Goal: Information Seeking & Learning: Learn about a topic

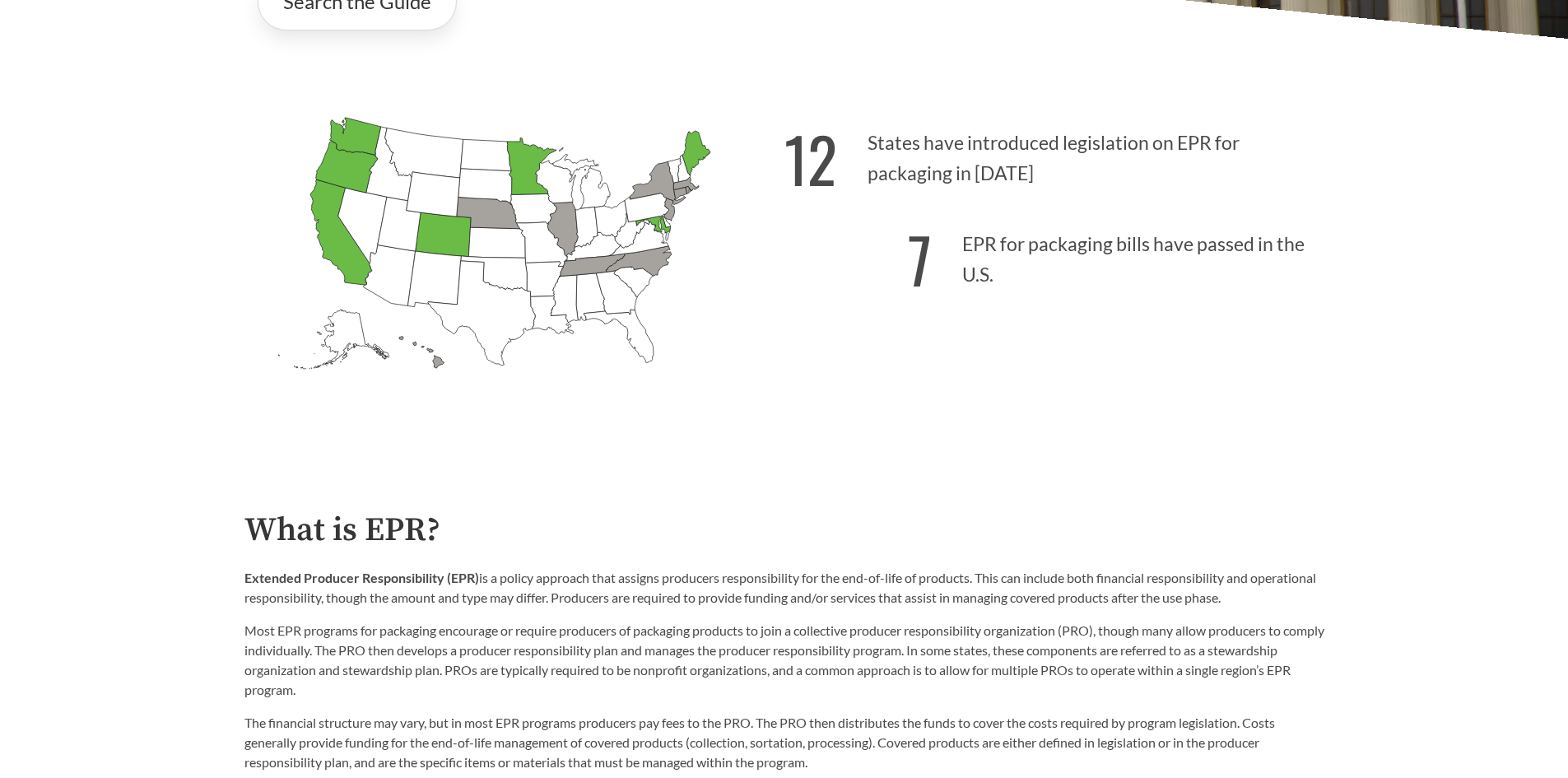
scroll to position [741, 0]
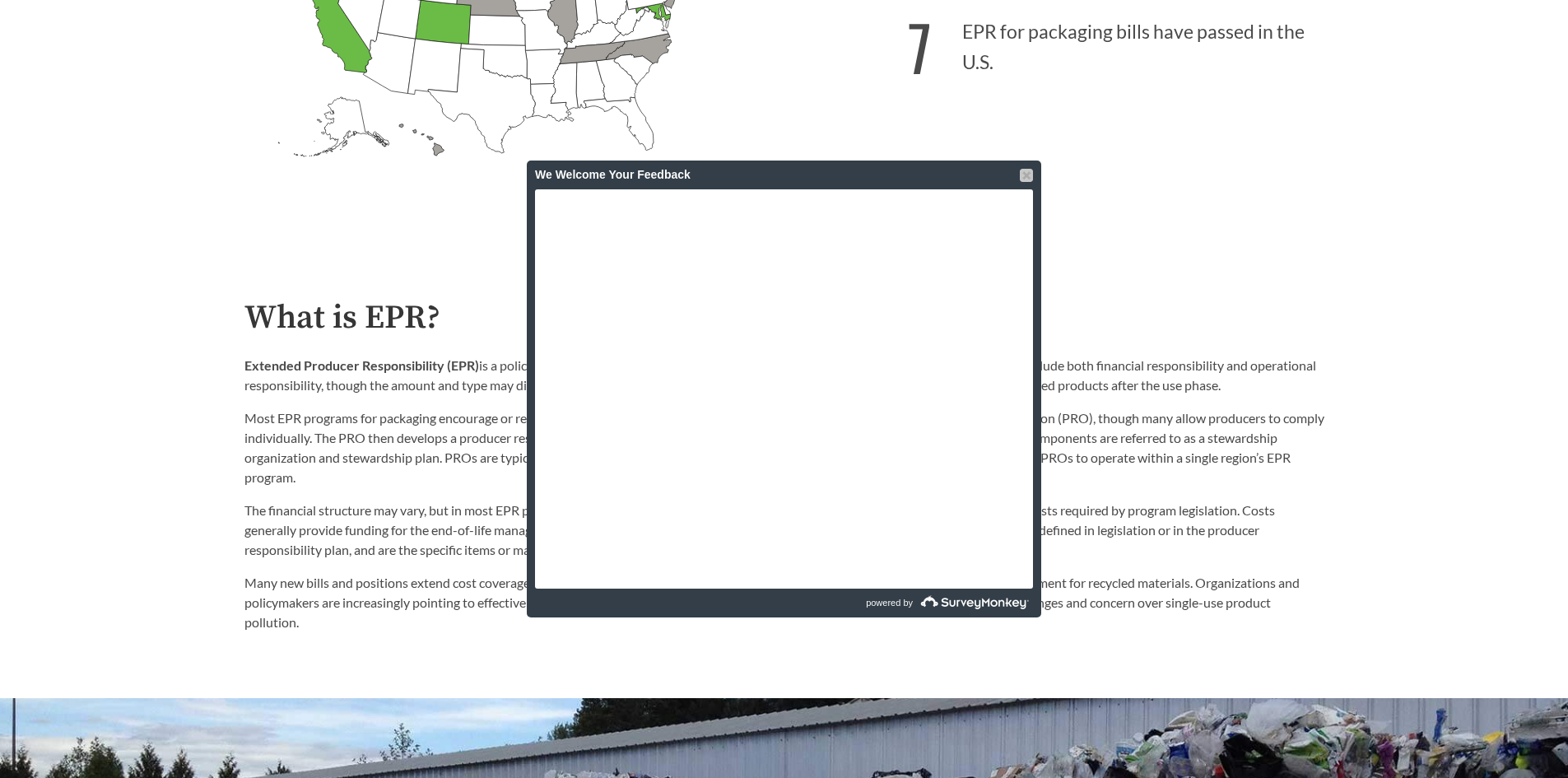
click at [1021, 172] on div at bounding box center [1026, 175] width 14 height 14
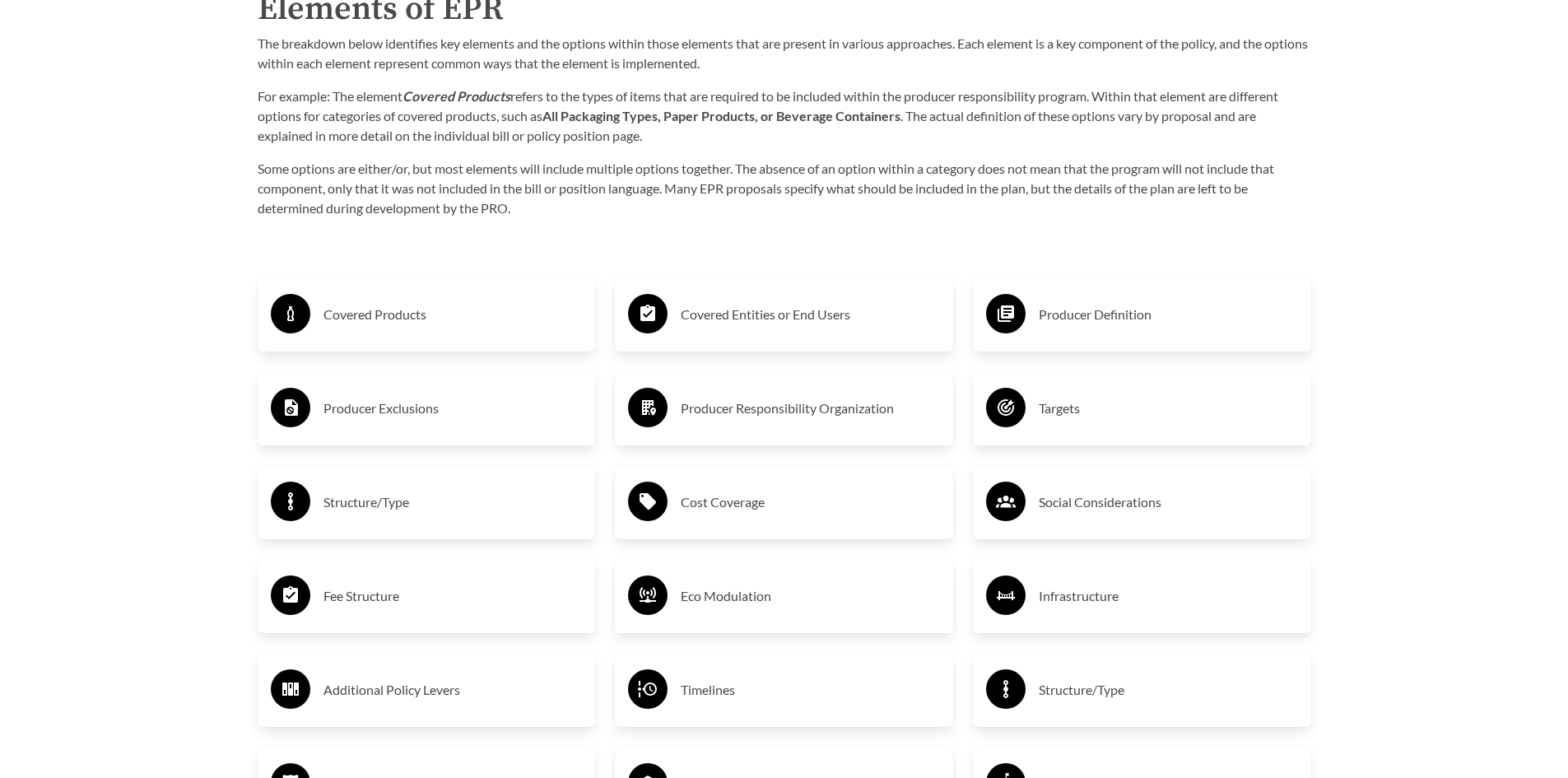
scroll to position [2716, 0]
click at [398, 316] on h3 "Covered Products" at bounding box center [452, 313] width 259 height 26
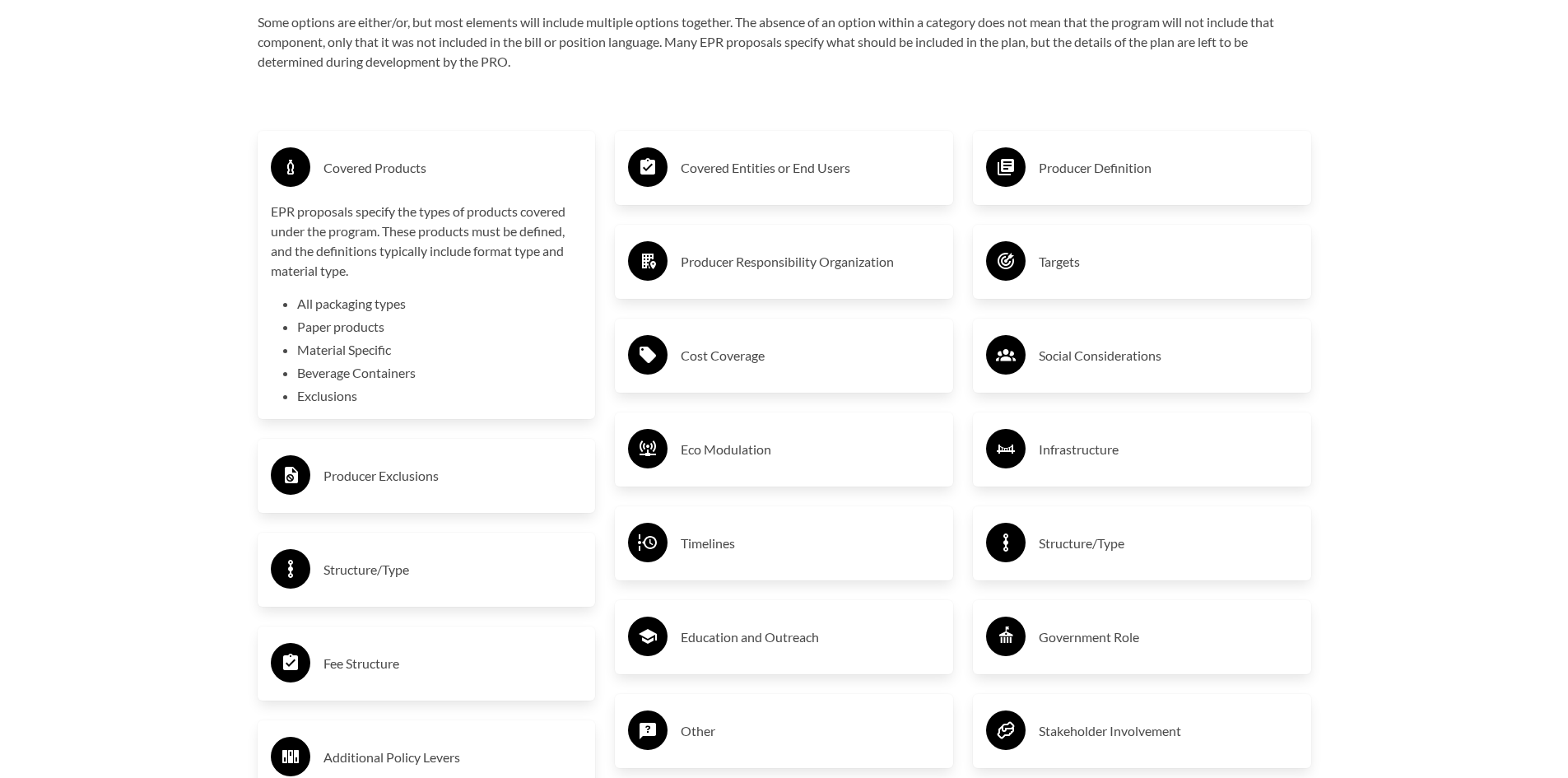
scroll to position [2881, 0]
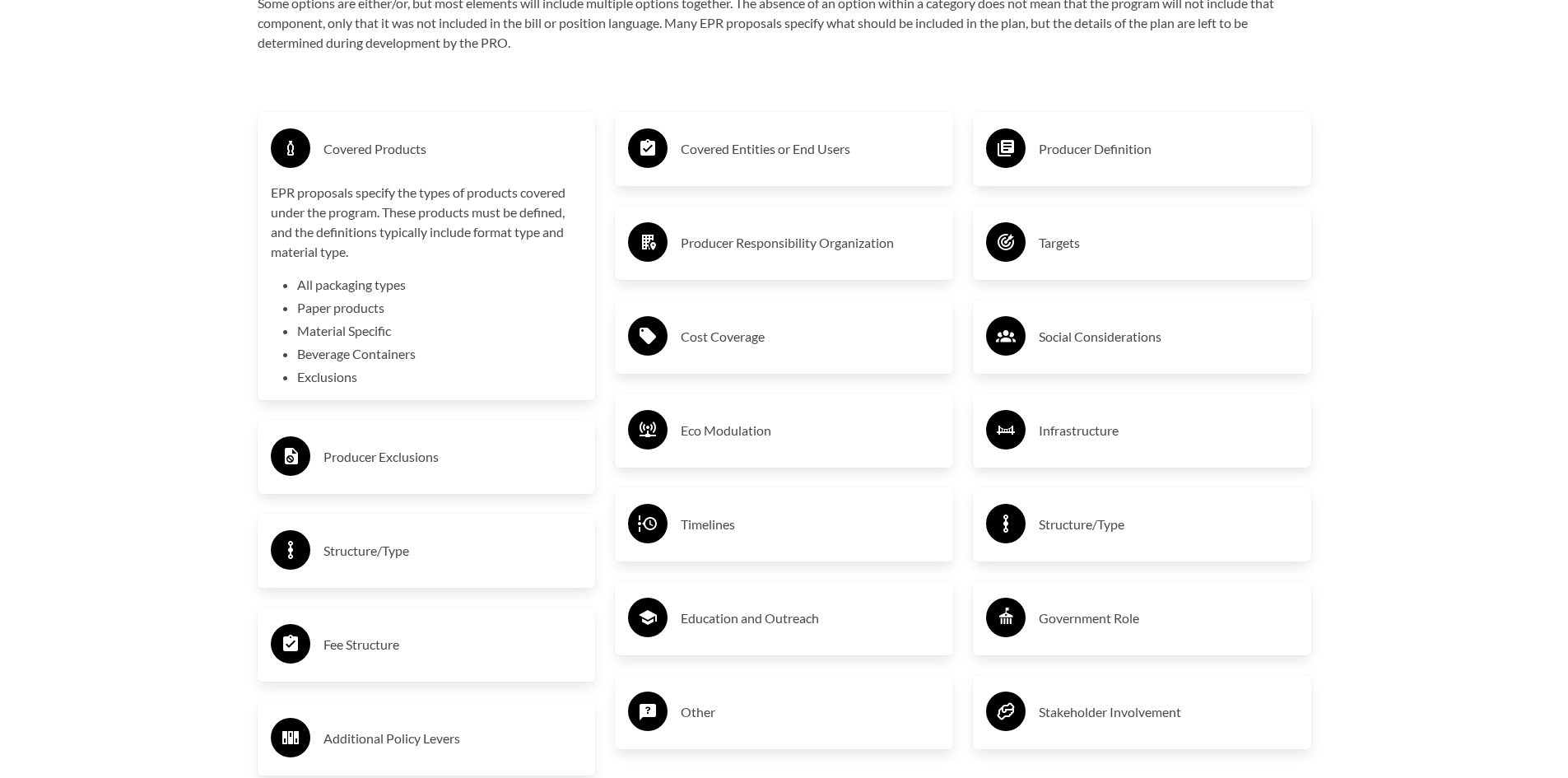
click at [472, 445] on div "Producer Exclusions" at bounding box center [427, 457] width 312 height 48
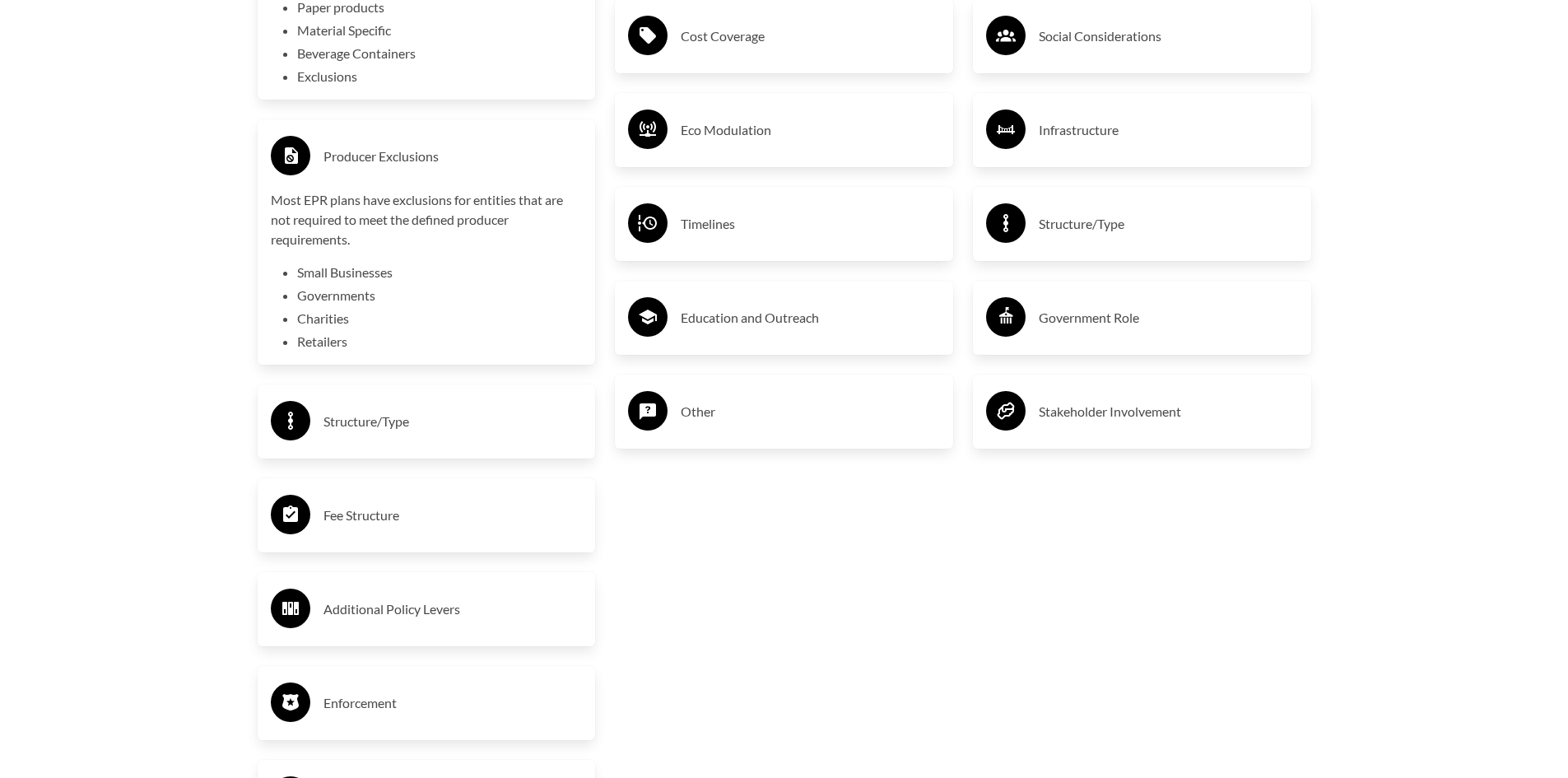
scroll to position [3210, 0]
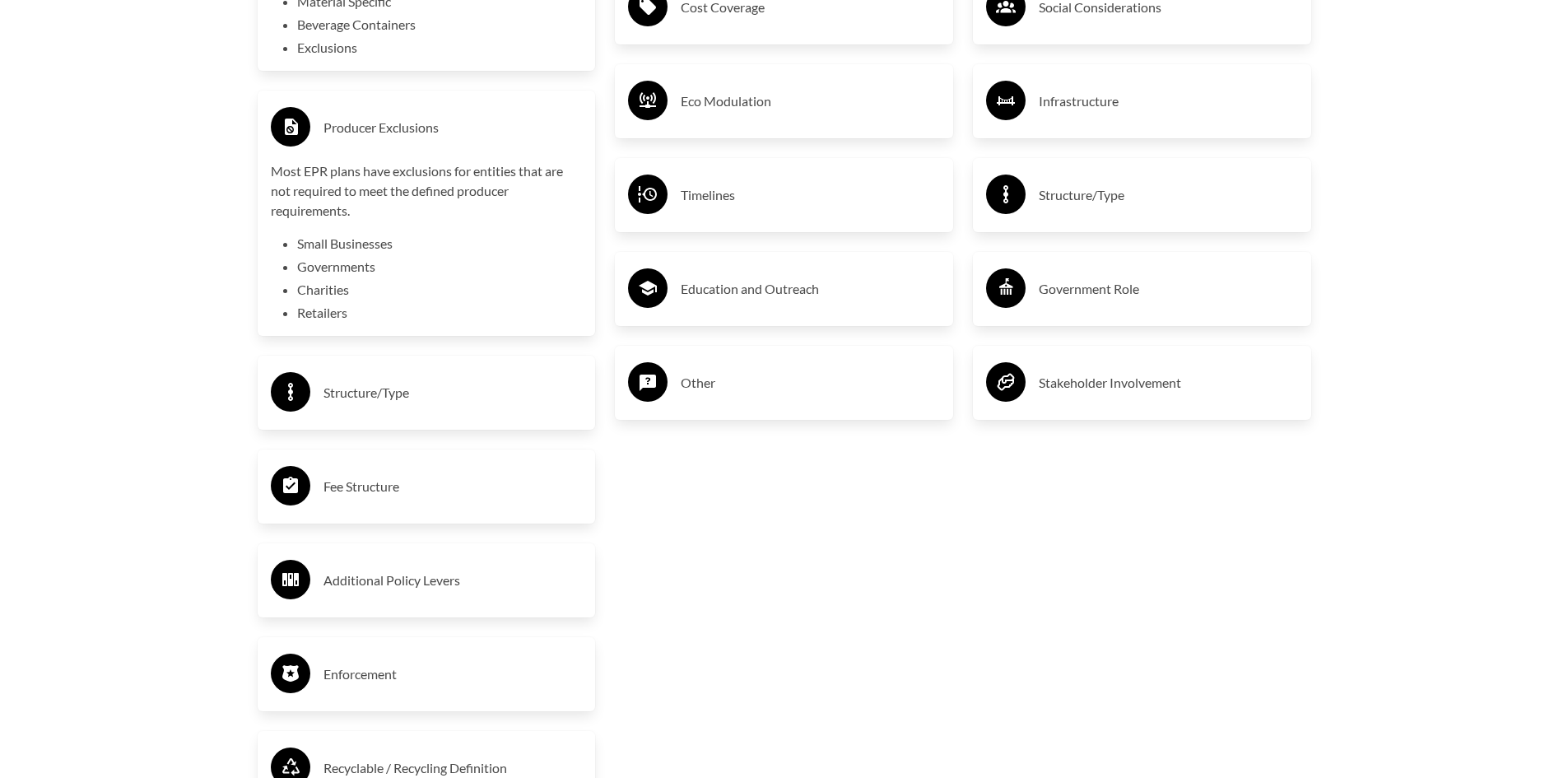
click at [361, 477] on h3 "Fee Structure" at bounding box center [452, 486] width 259 height 26
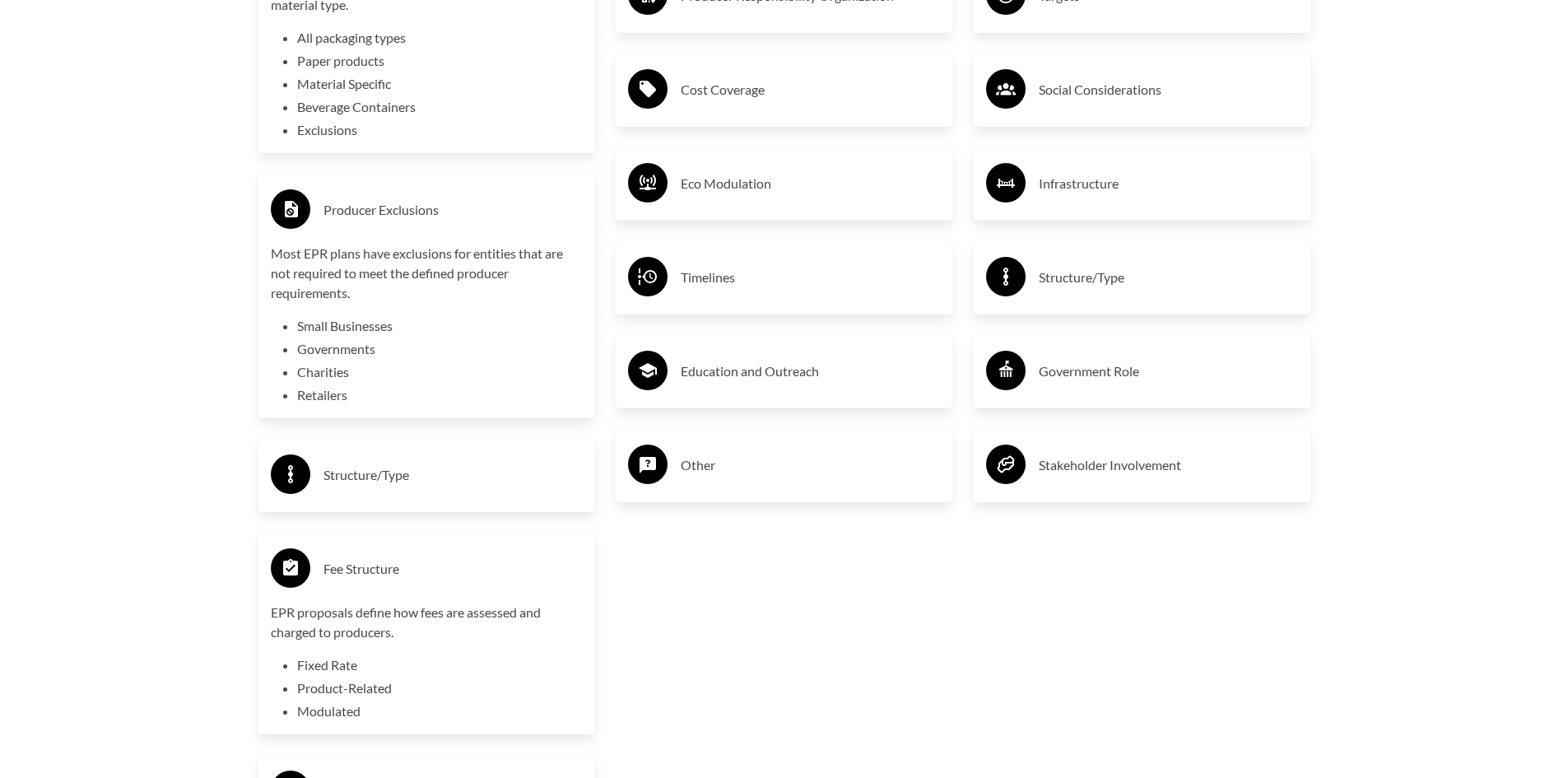
scroll to position [2634, 0]
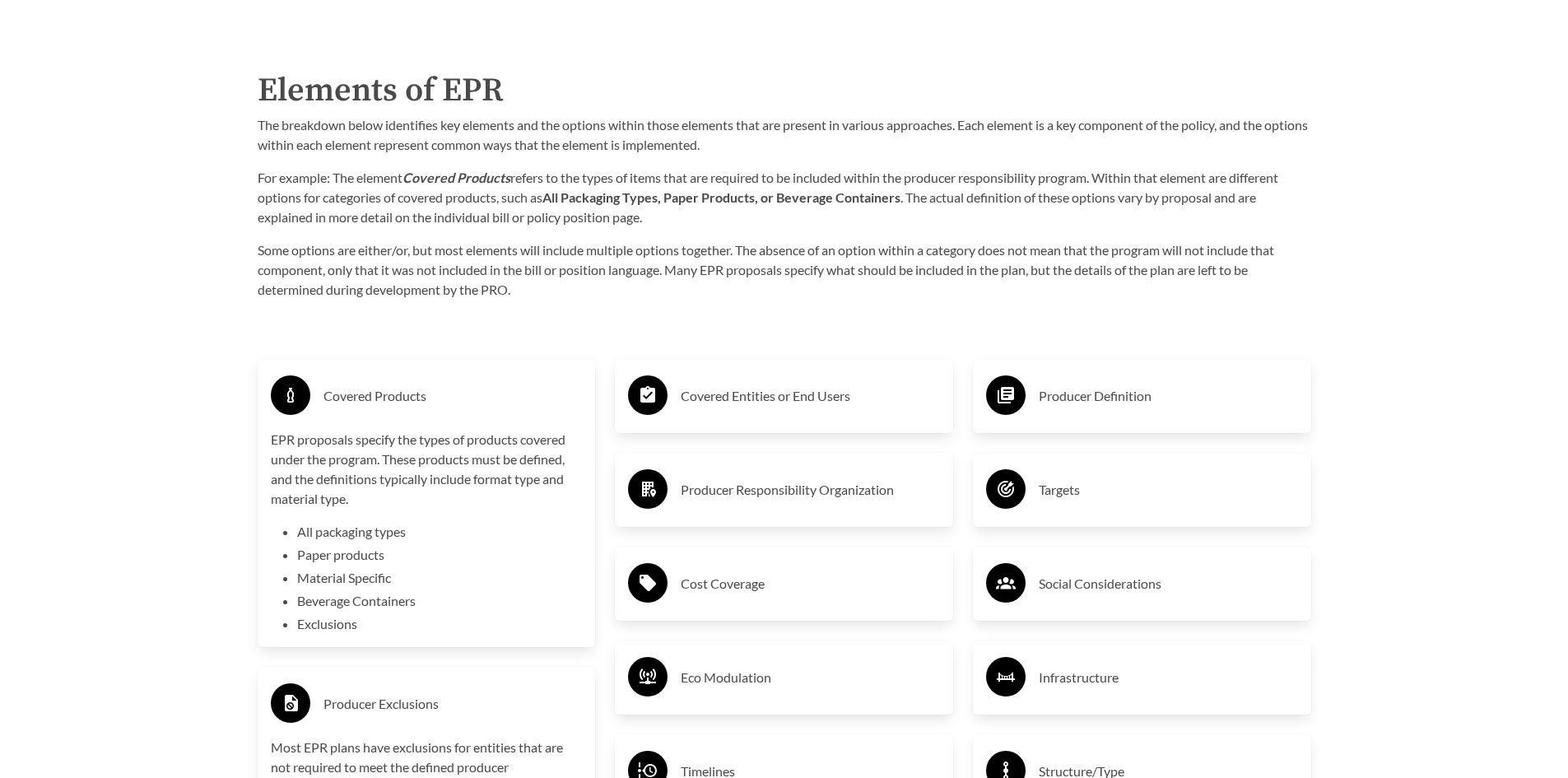
click at [750, 395] on h3 "Covered Entities or End Users" at bounding box center [810, 395] width 259 height 26
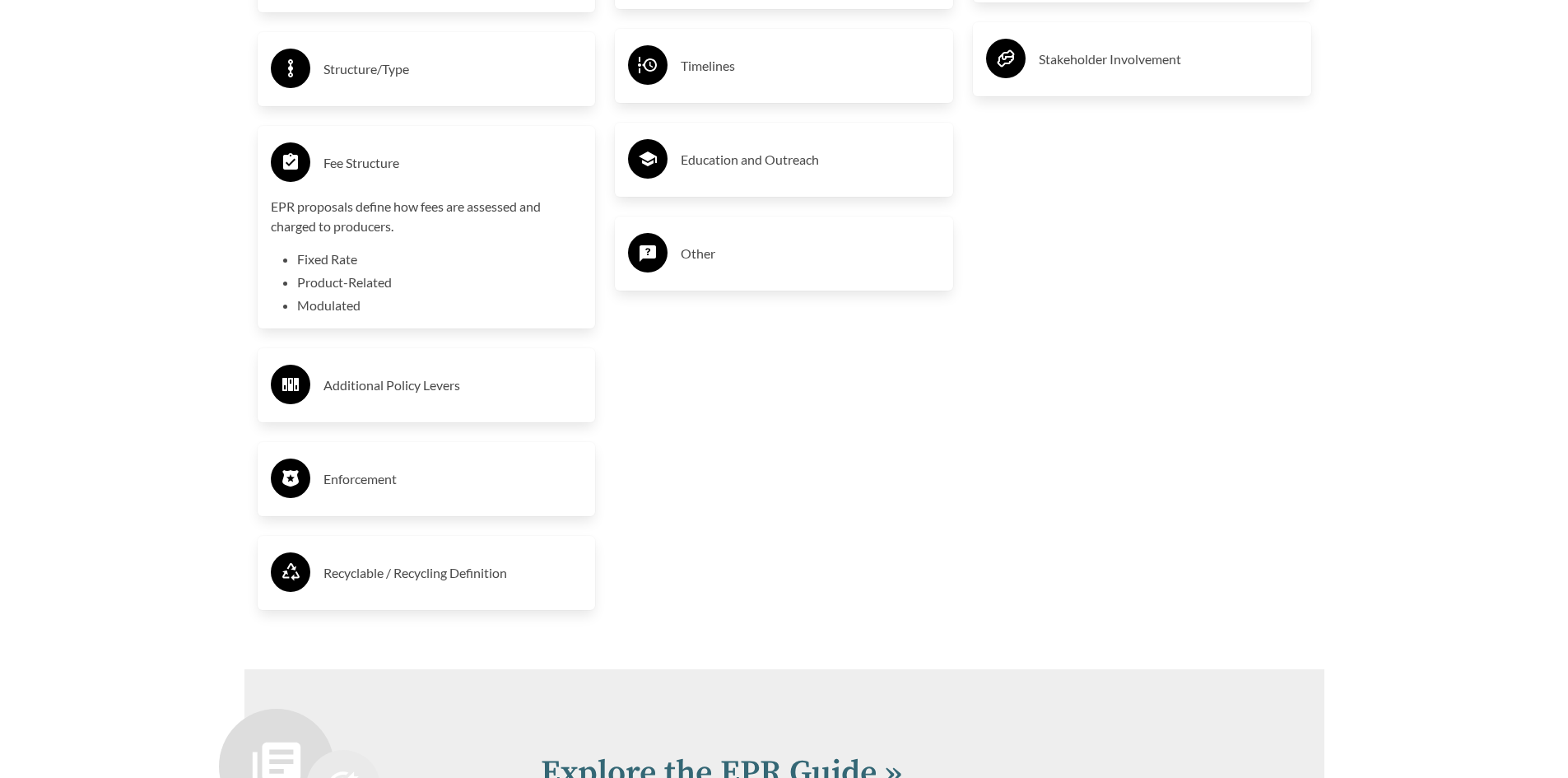
scroll to position [3704, 0]
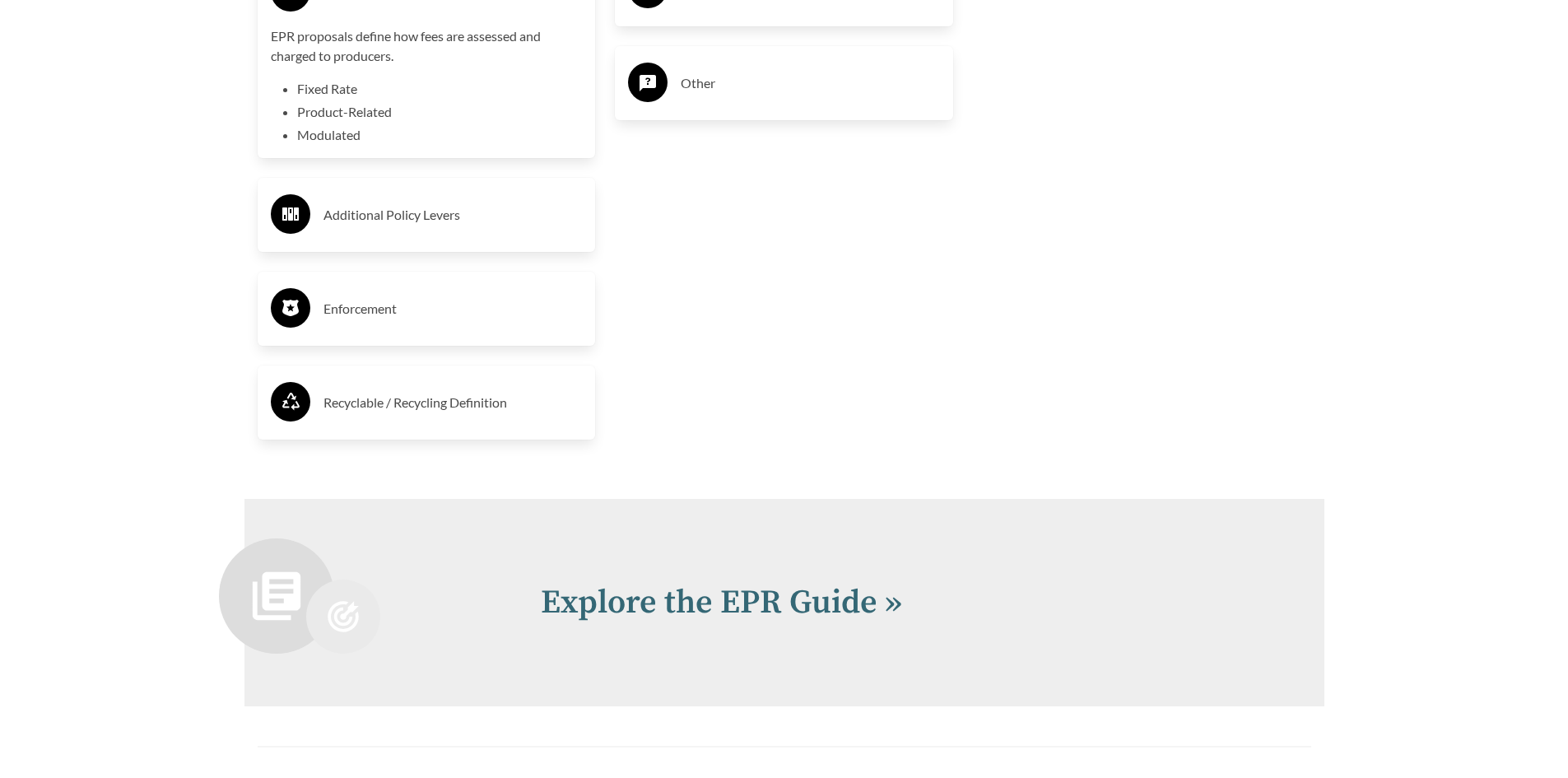
click at [325, 310] on h3 "Enforcement" at bounding box center [452, 308] width 259 height 26
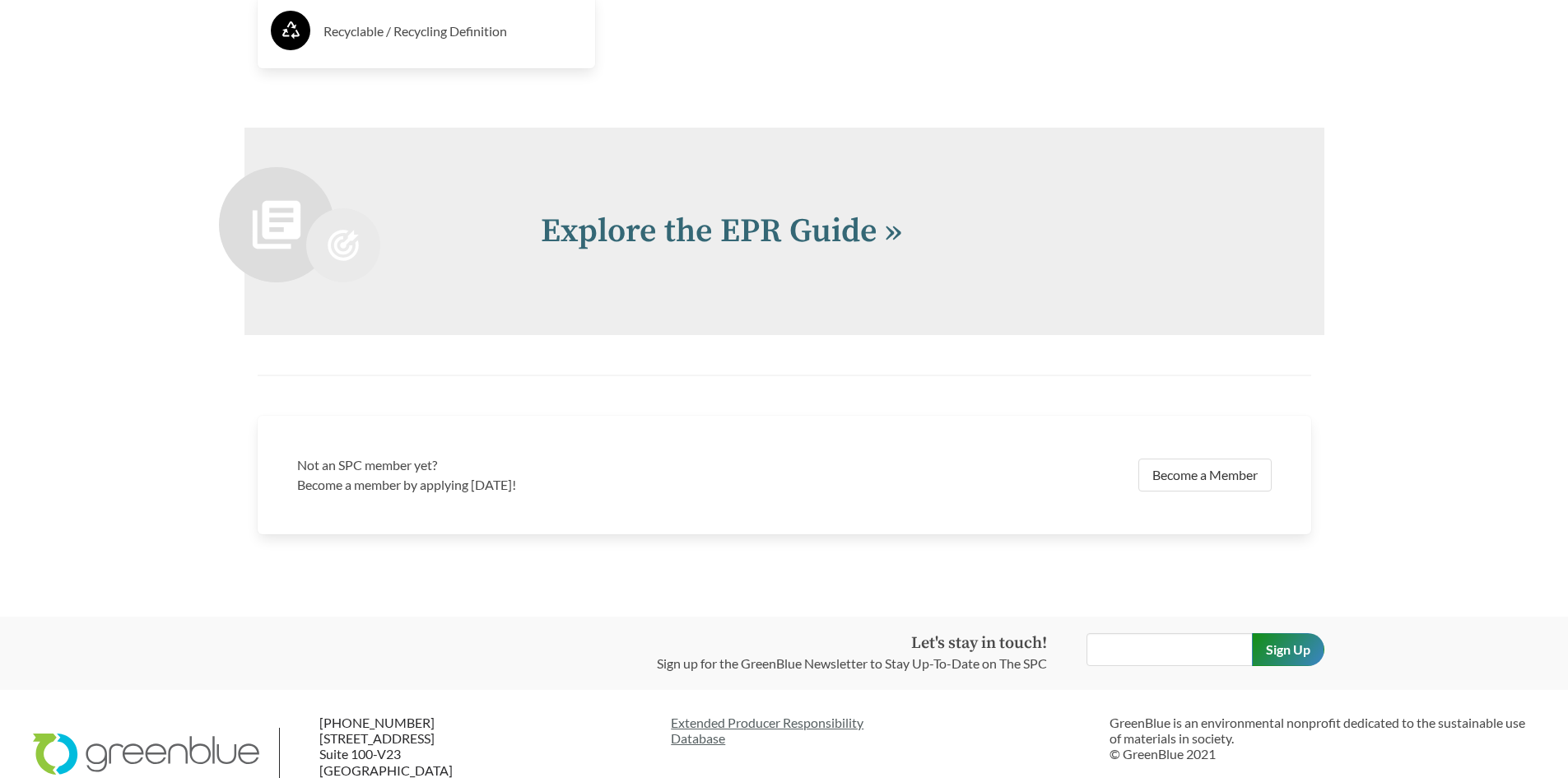
scroll to position [4198, 0]
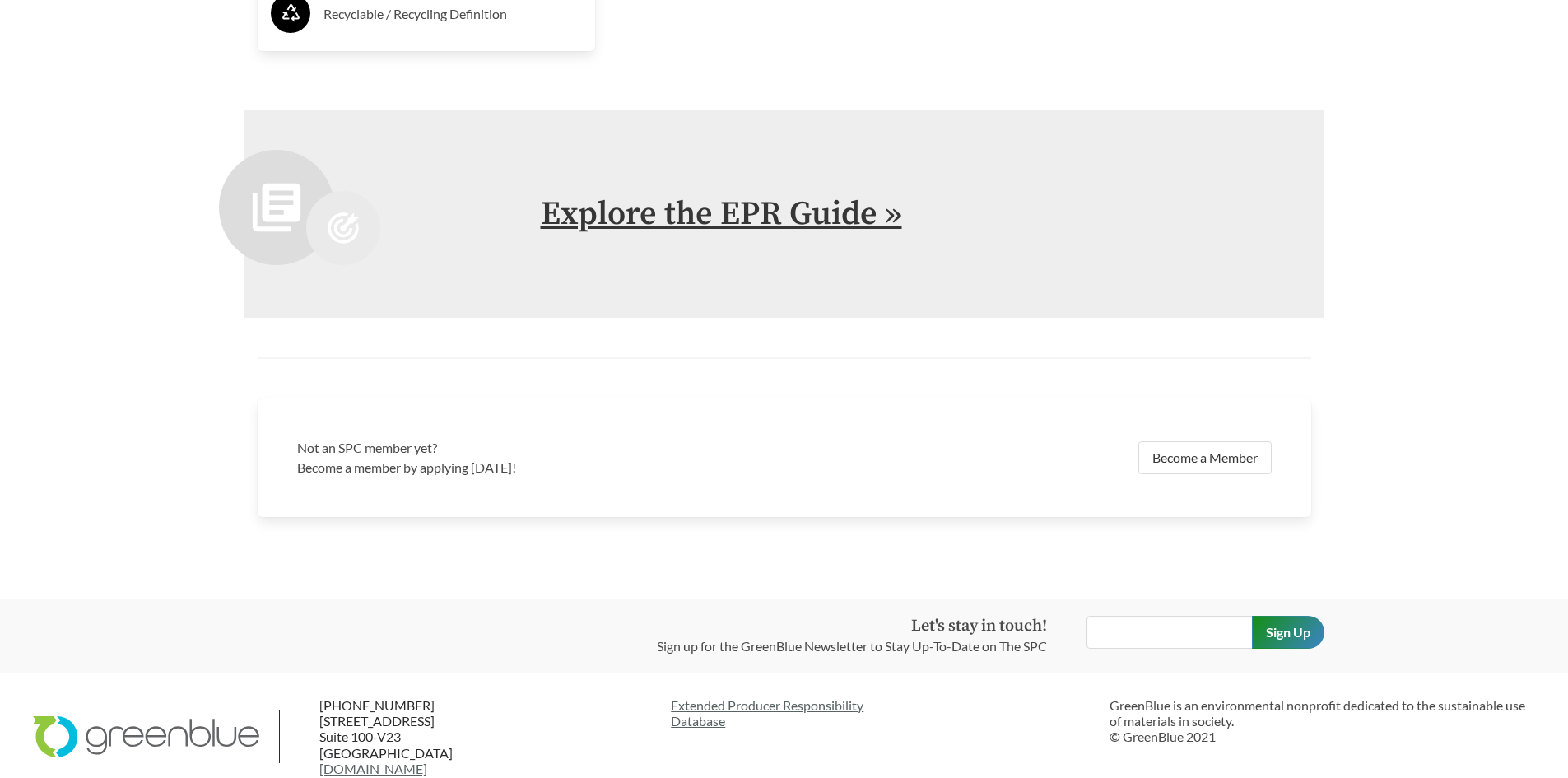
click at [678, 211] on link "Explore the EPR Guide »" at bounding box center [721, 214] width 361 height 42
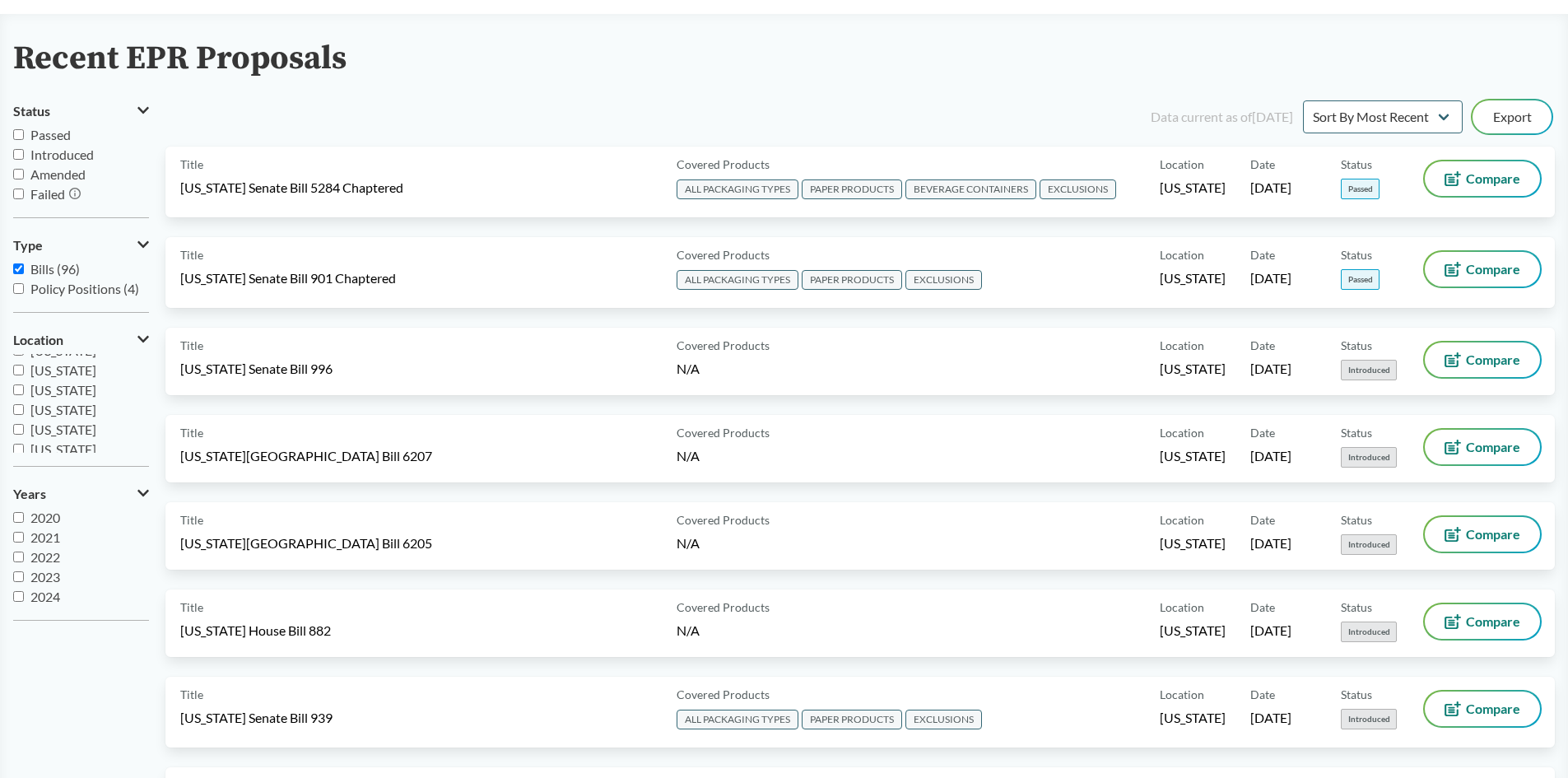
scroll to position [264, 0]
drag, startPoint x: 68, startPoint y: 397, endPoint x: 33, endPoint y: 397, distance: 35.0
click at [38, 397] on span "[US_STATE]" at bounding box center [63, 395] width 66 height 15
click at [16, 397] on input "[US_STATE]" at bounding box center [19, 396] width 11 height 11
checkbox input "true"
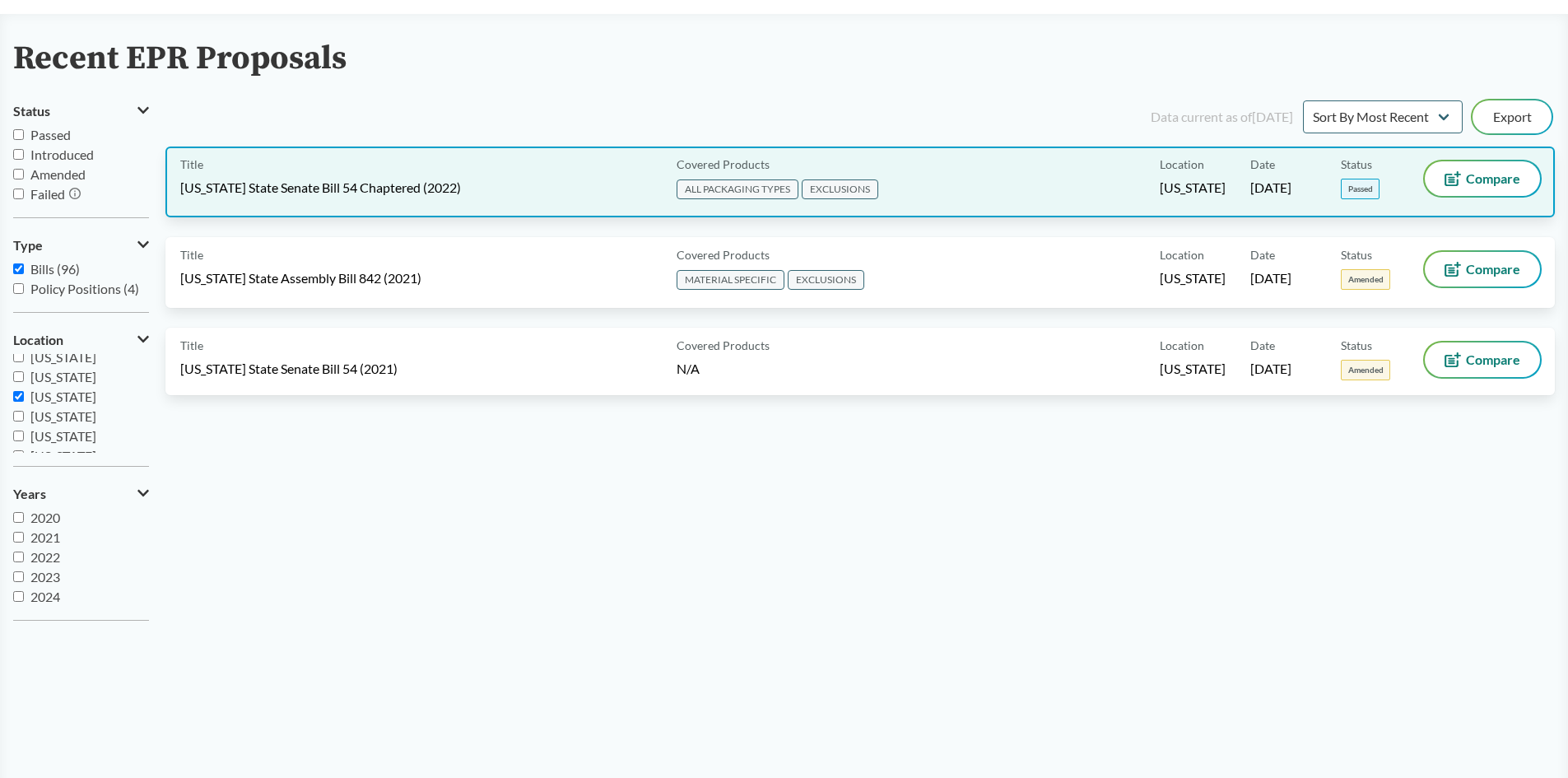
click at [834, 186] on span "EXCLUSIONS" at bounding box center [840, 190] width 77 height 20
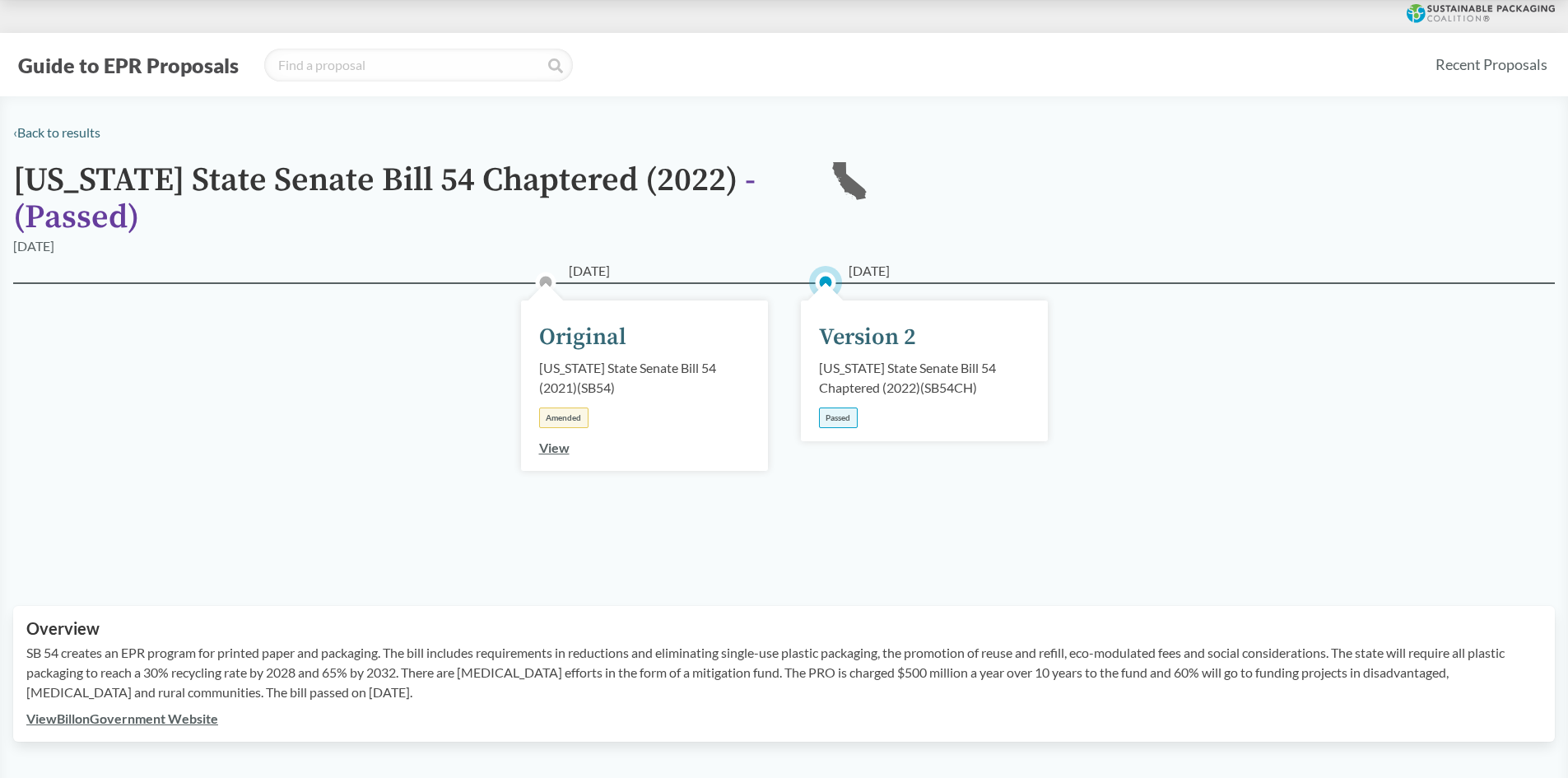
click at [546, 449] on link "View" at bounding box center [554, 447] width 31 height 15
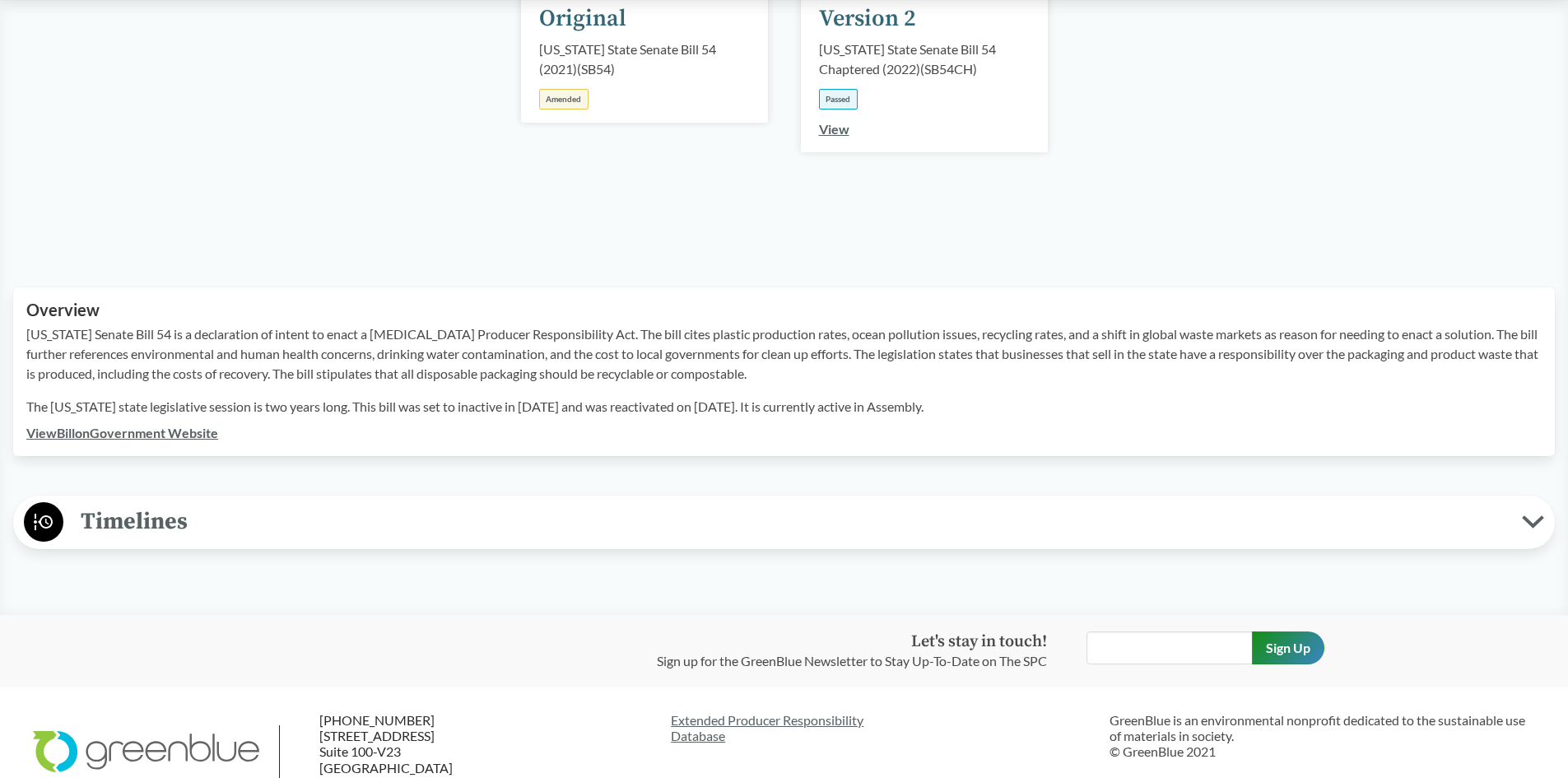
scroll to position [82, 0]
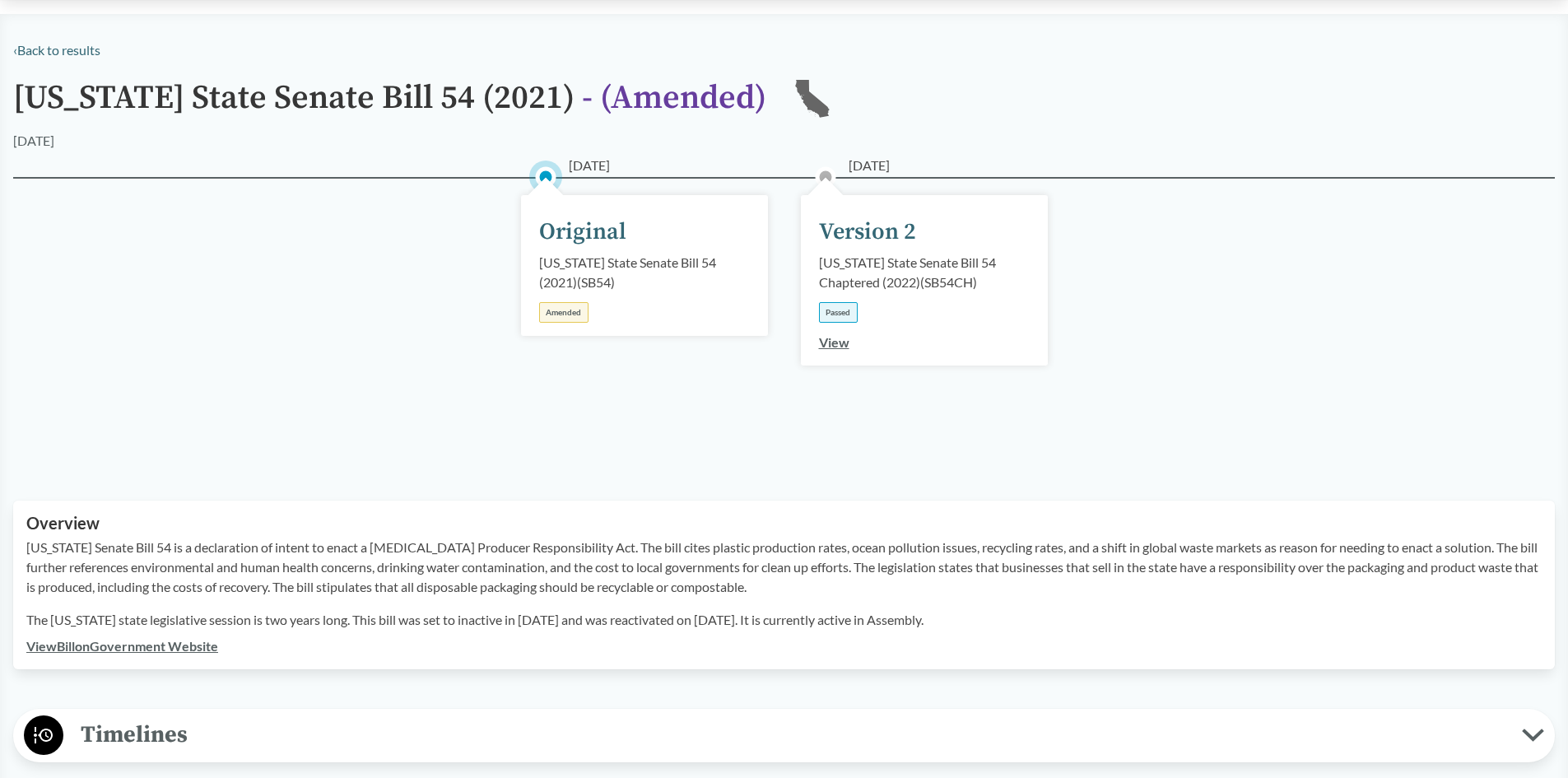
click at [829, 340] on link "View" at bounding box center [834, 341] width 31 height 15
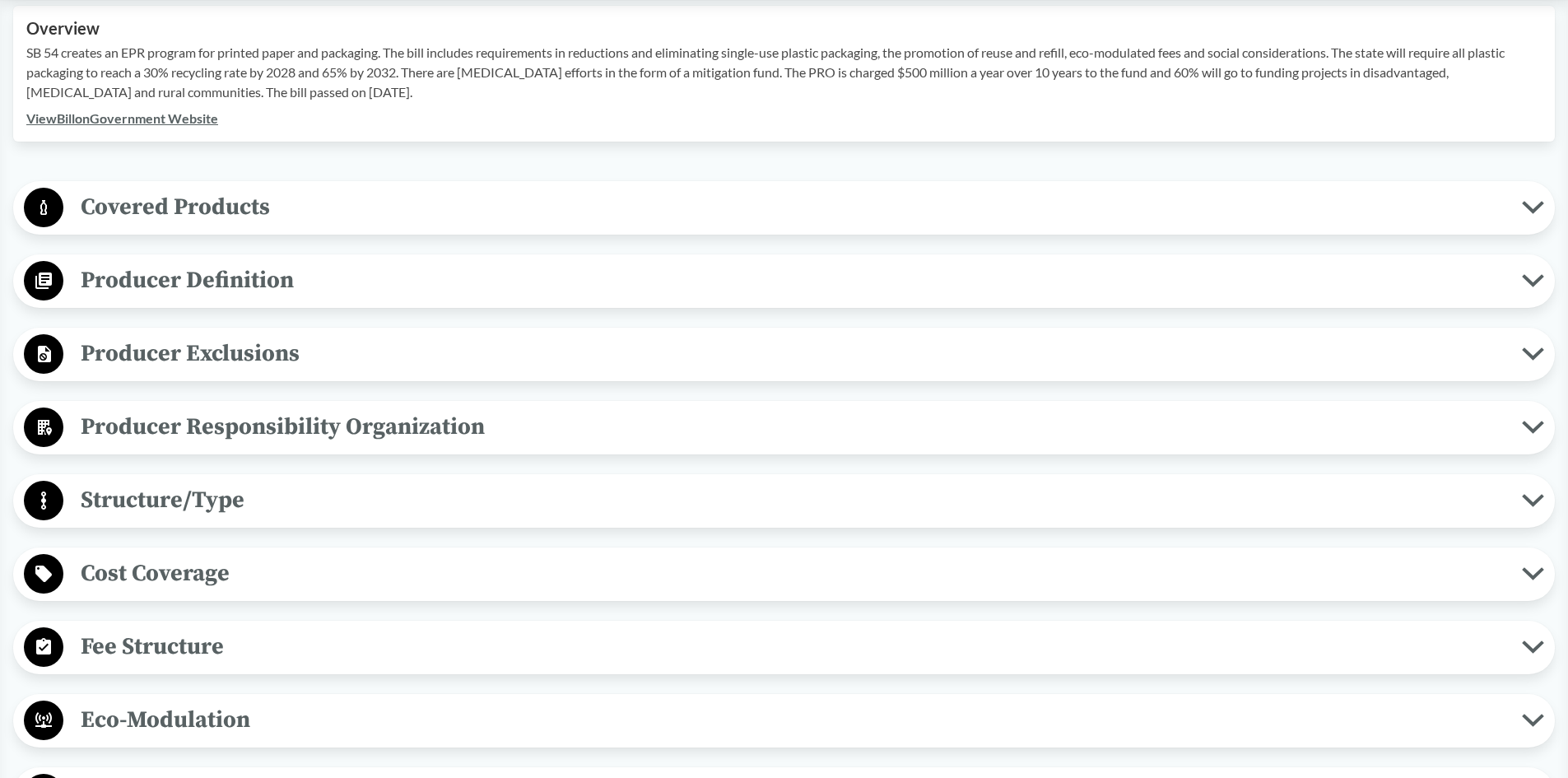
scroll to position [659, 0]
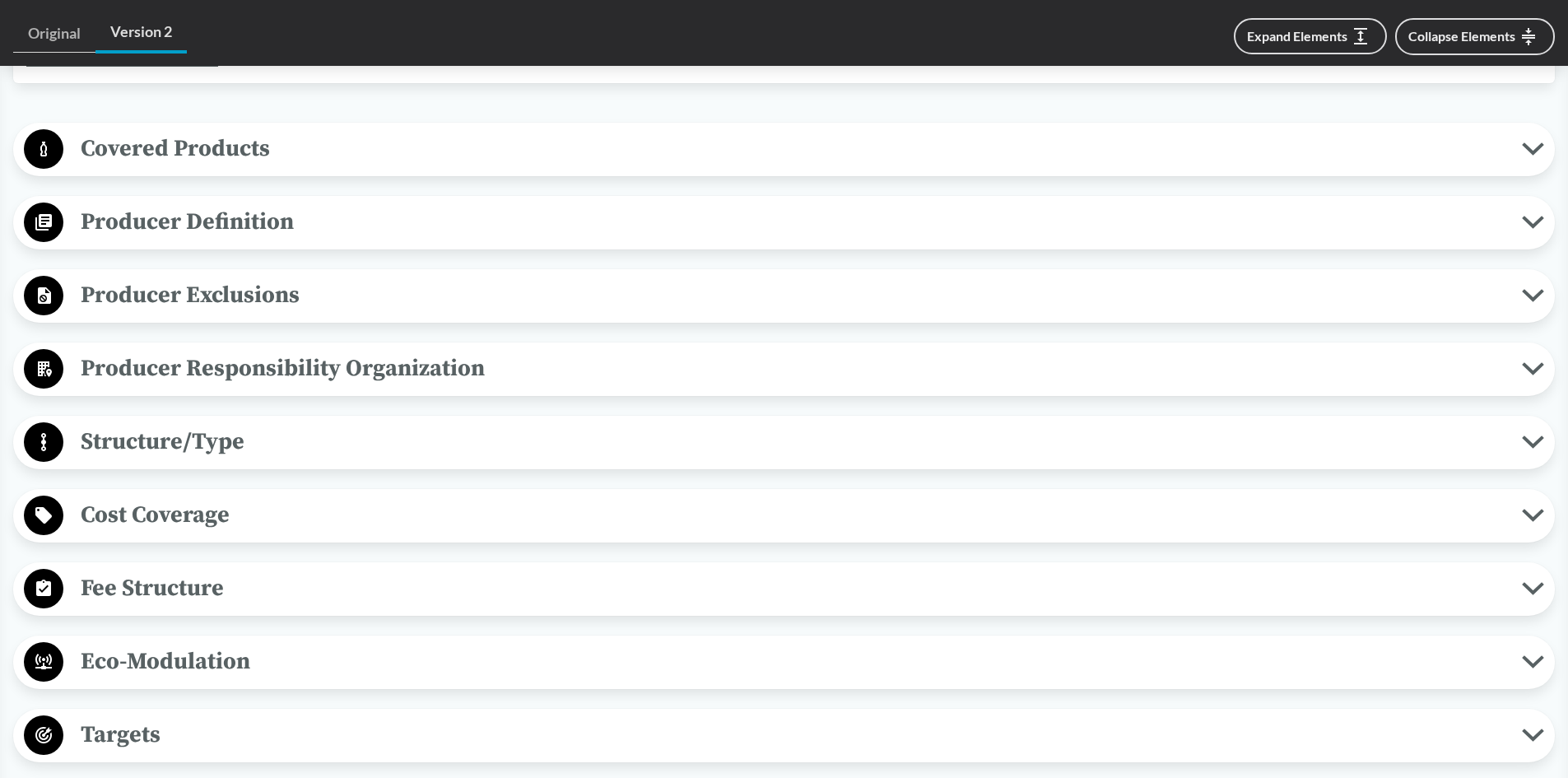
click at [262, 286] on span "Producer Exclusions" at bounding box center [793, 294] width 1459 height 37
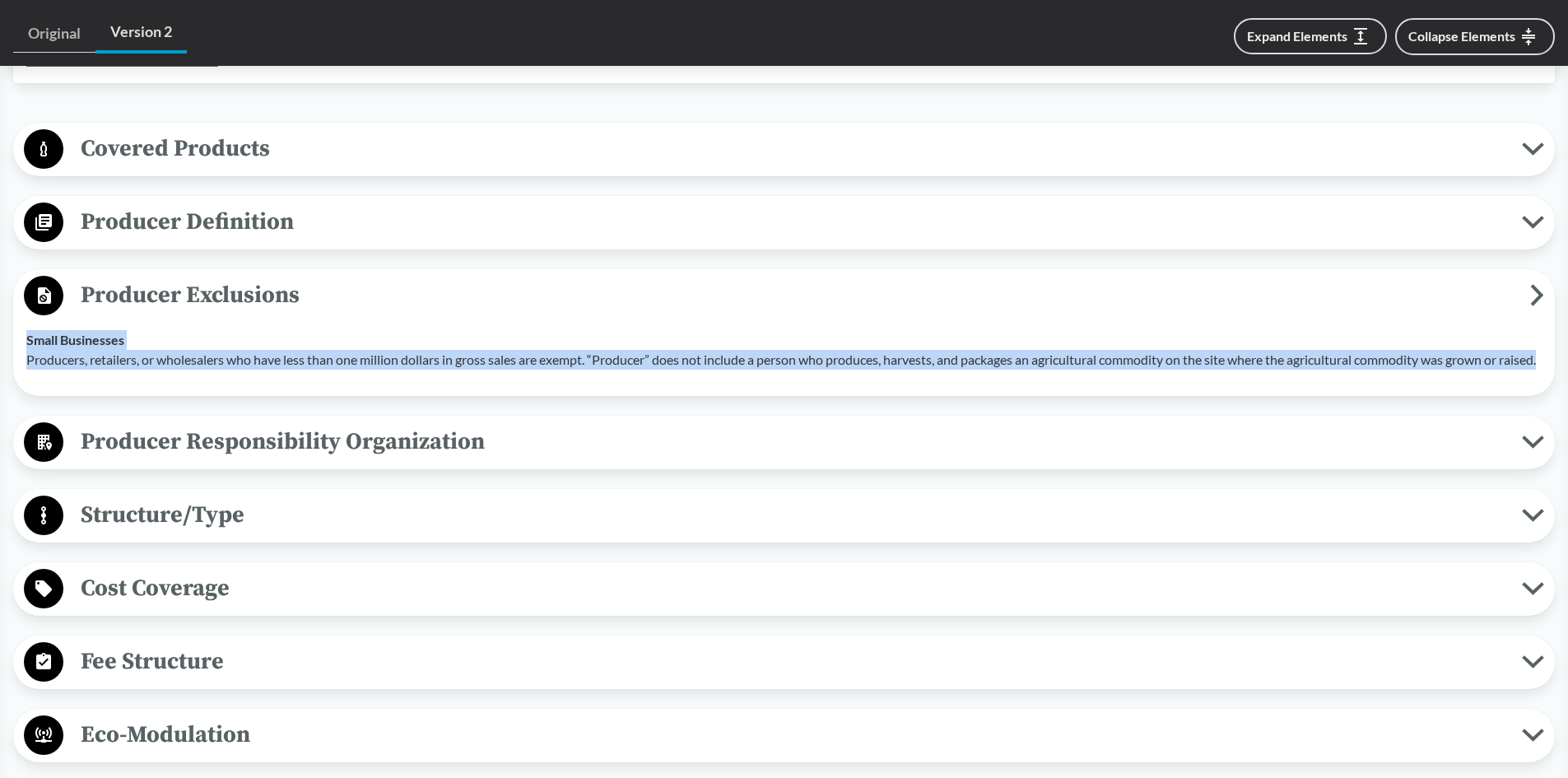
drag, startPoint x: 102, startPoint y: 377, endPoint x: 19, endPoint y: 343, distance: 89.7
click at [19, 343] on td "Small Businesses Producers, retailers, or wholesalers who have less than one mi…" at bounding box center [784, 349] width 1530 height 66
copy div "Small Businesses Producers, retailers, or wholesalers who have less than one mi…"
click at [224, 158] on span "Covered Products" at bounding box center [793, 148] width 1459 height 37
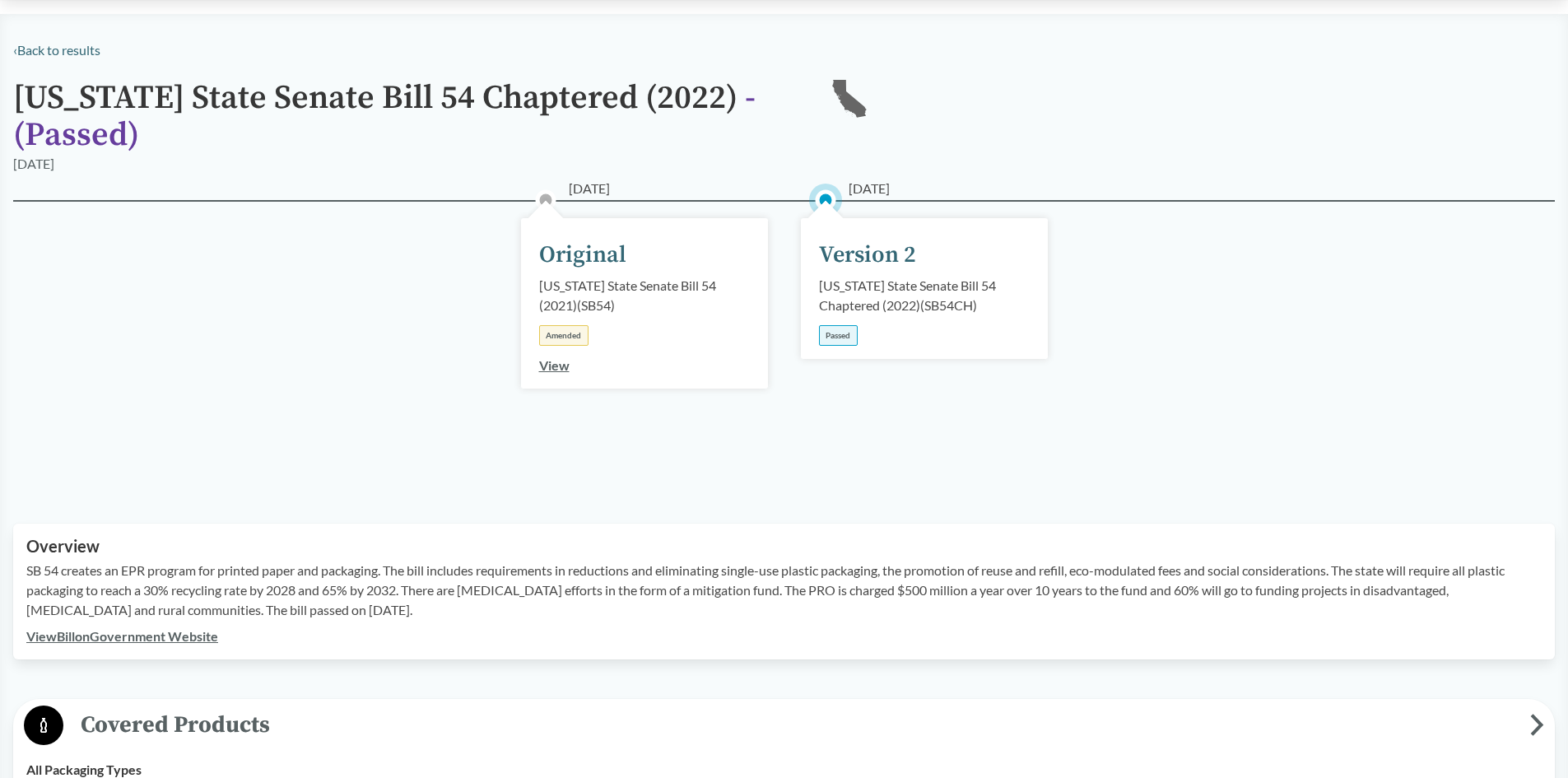
scroll to position [164, 0]
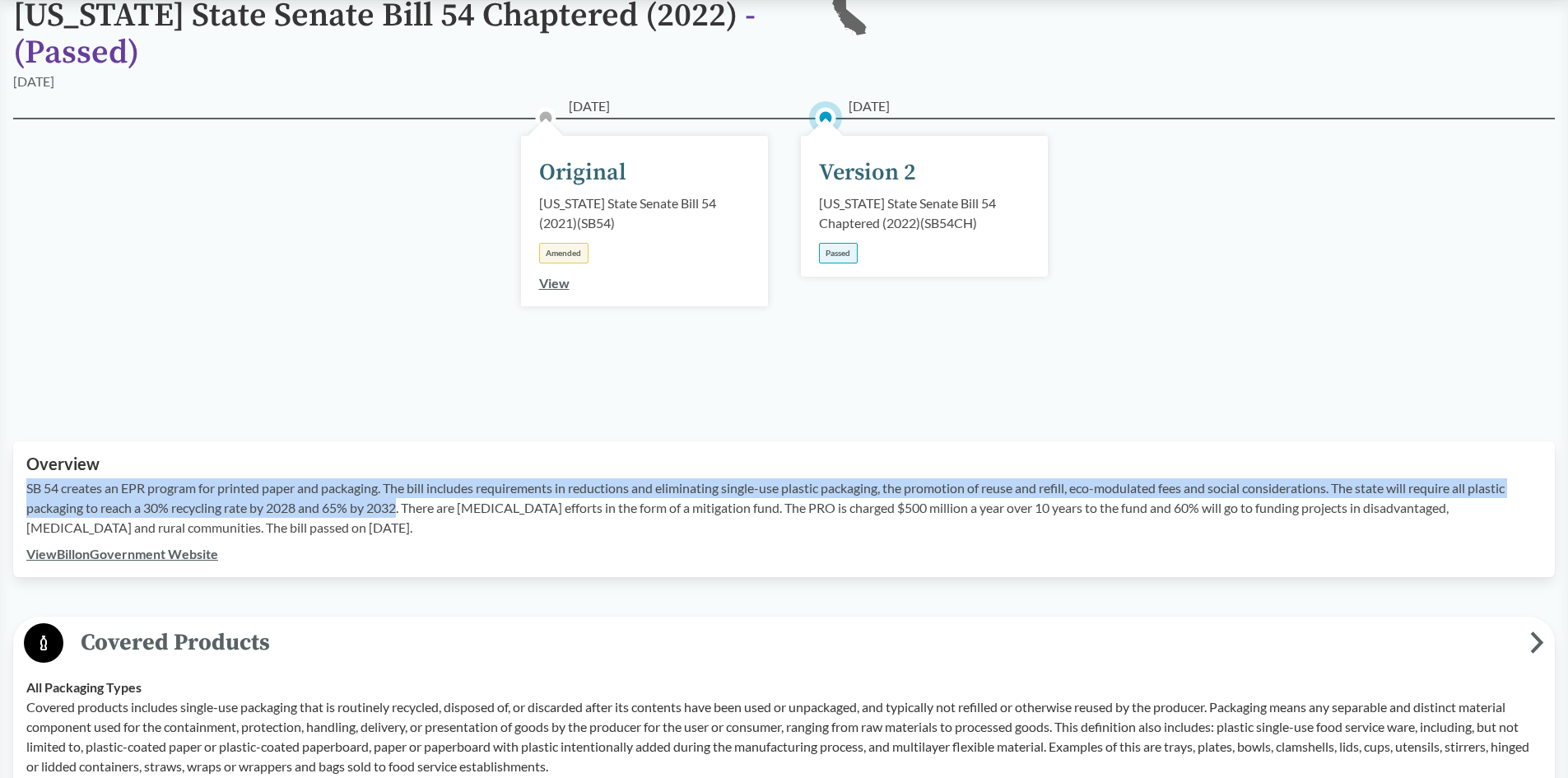
drag, startPoint x: 404, startPoint y: 509, endPoint x: 6, endPoint y: 481, distance: 399.0
copy p "SB 54 creates an EPR program for printed paper and packaging. The bill includes…"
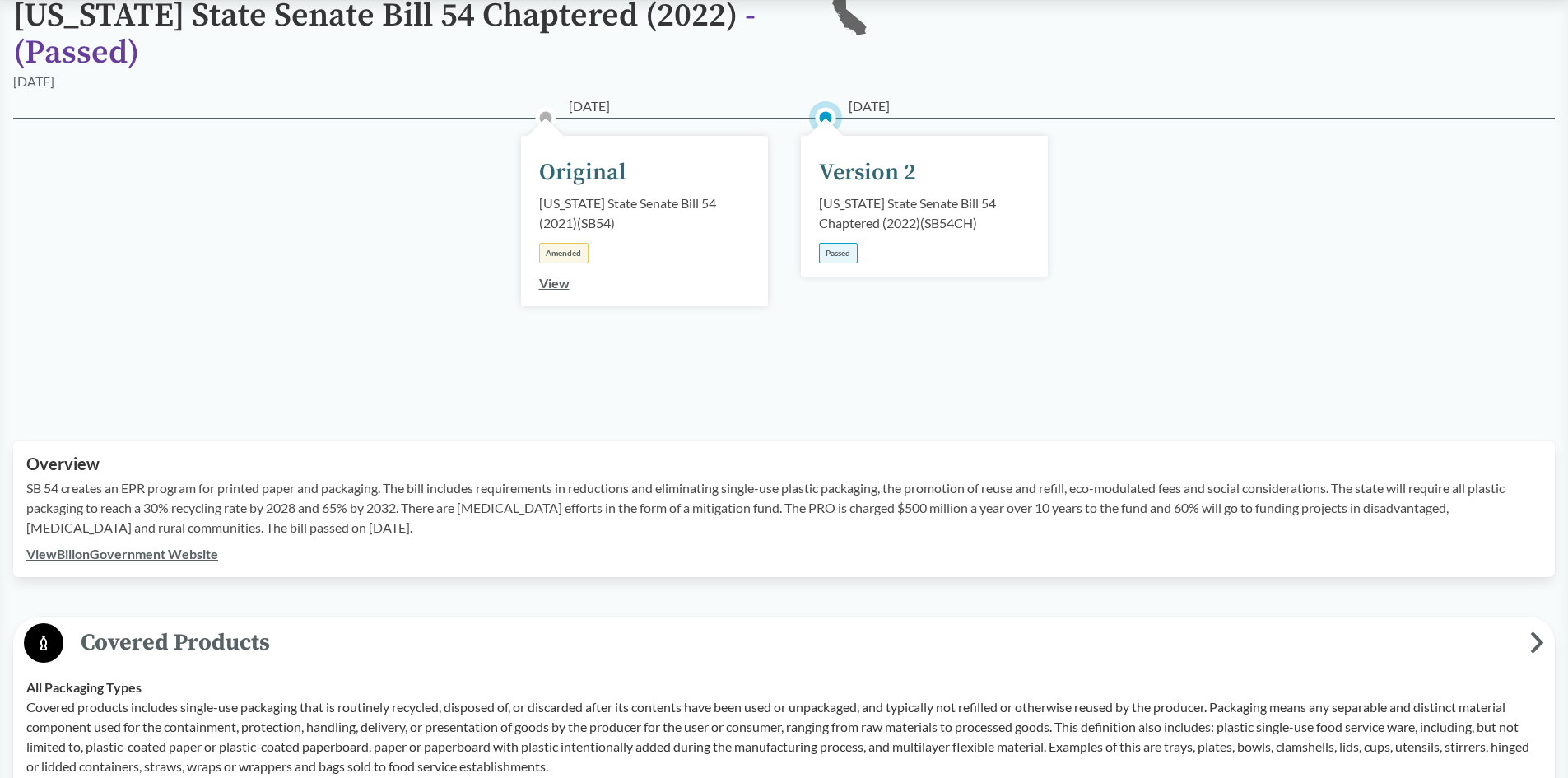
click at [364, 533] on p "SB 54 creates an EPR program for printed paper and packaging. The bill includes…" at bounding box center [784, 508] width 1516 height 60
drag, startPoint x: 359, startPoint y: 530, endPoint x: 161, endPoint y: 528, distance: 198.0
click at [161, 528] on p "SB 54 creates an EPR program for printed paper and packaging. The bill includes…" at bounding box center [784, 508] width 1516 height 60
copy p "The bill passed on [DATE]."
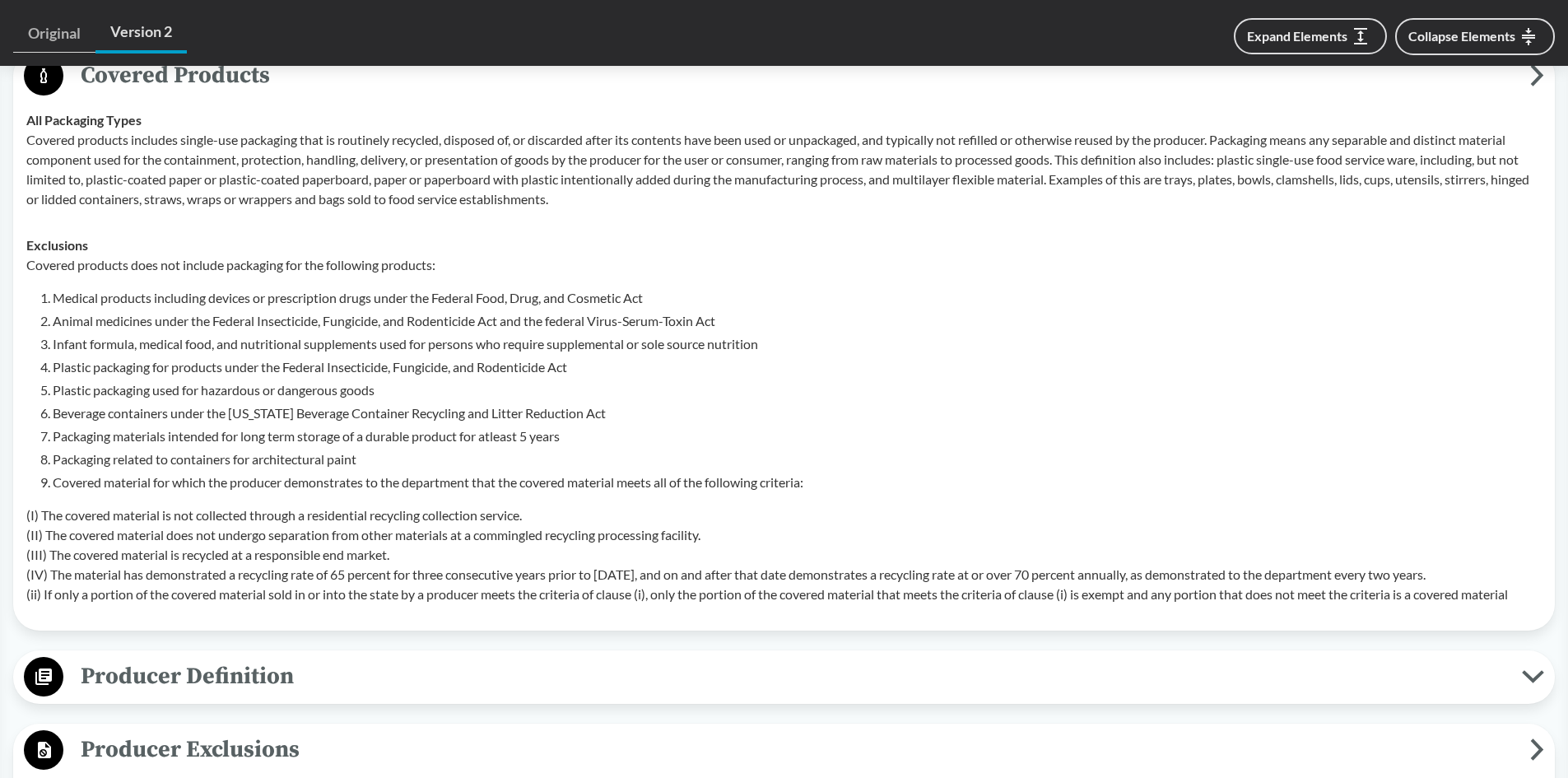
scroll to position [741, 0]
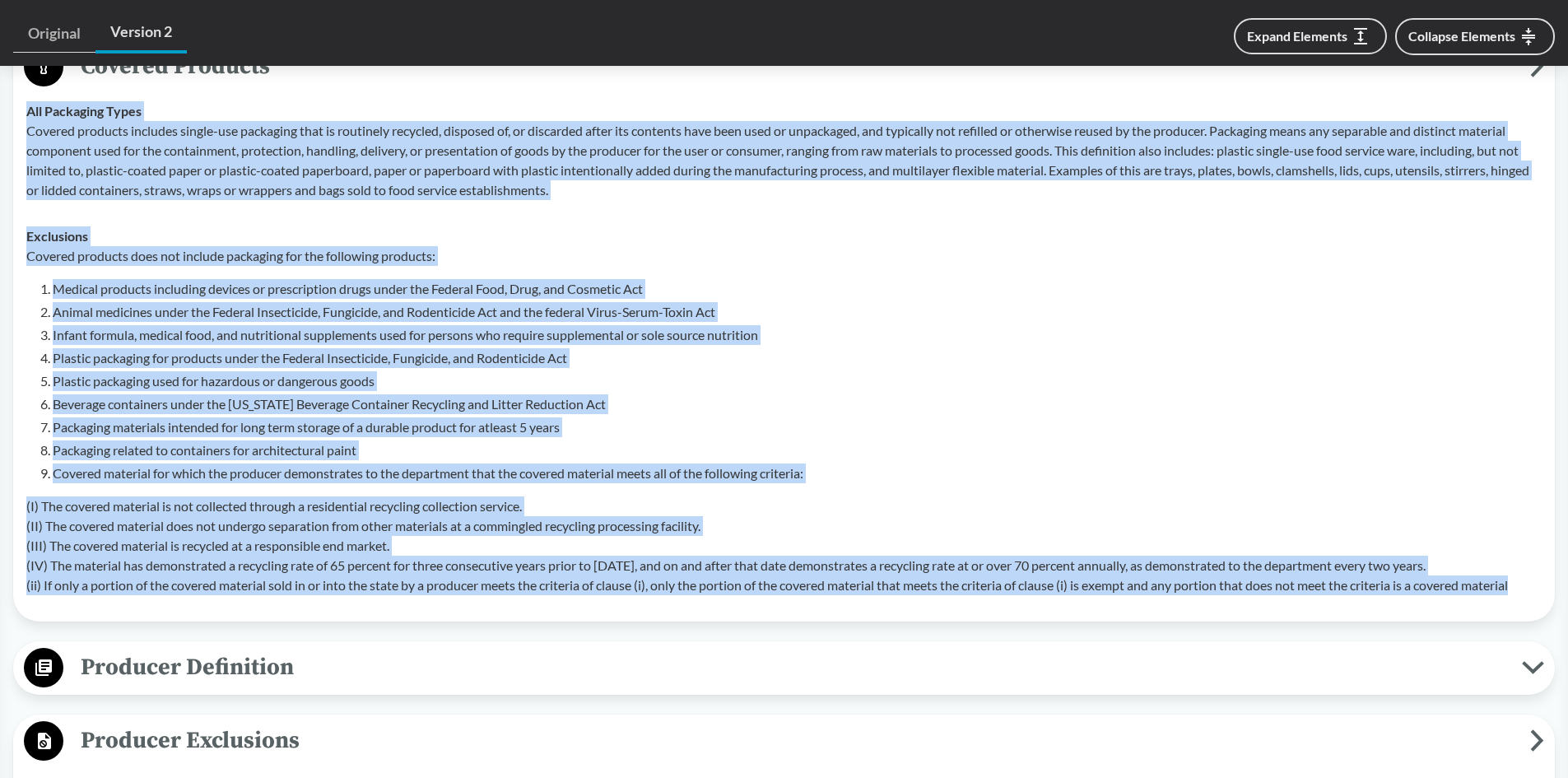
drag, startPoint x: 1543, startPoint y: 592, endPoint x: -1, endPoint y: 303, distance: 1570.8
copy tbody "All Packaging Types Covered products includes single-use packaging that is rout…"
